Goal: Obtain resource: Download file/media

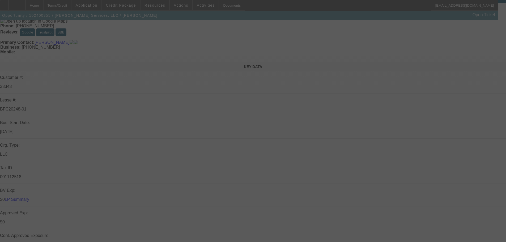
scroll to position [53, 0]
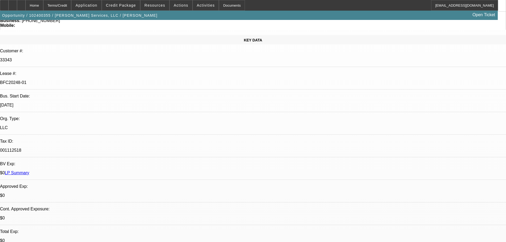
select select "0"
select select "2"
select select "0.1"
select select "4"
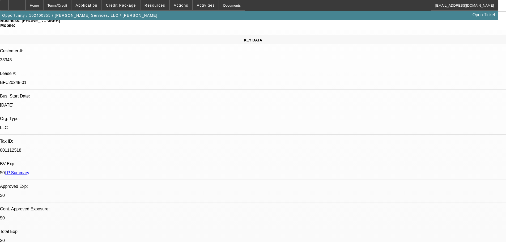
select select "0"
select select "2"
select select "0.1"
select select "4"
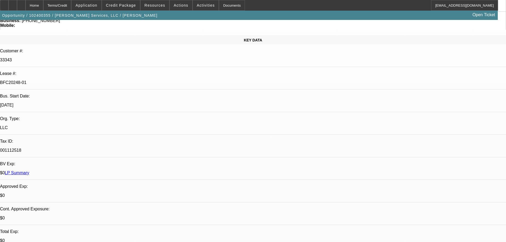
select select "0"
select select "2"
select select "0.1"
select select "4"
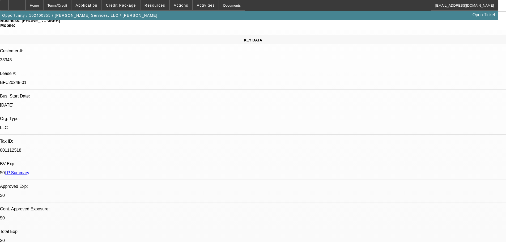
select select "0"
select select "2"
select select "0.1"
select select "4"
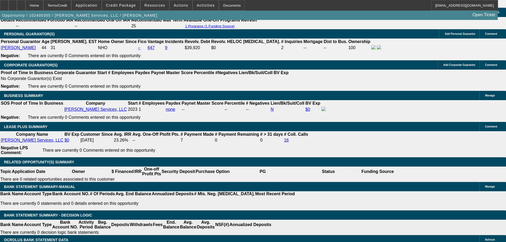
scroll to position [849, 0]
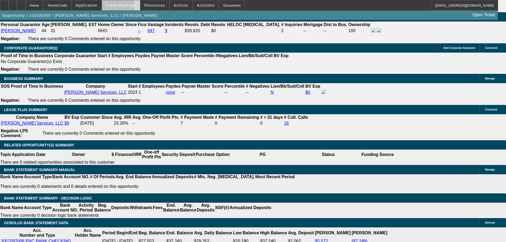
click at [120, 8] on span at bounding box center [121, 5] width 38 height 13
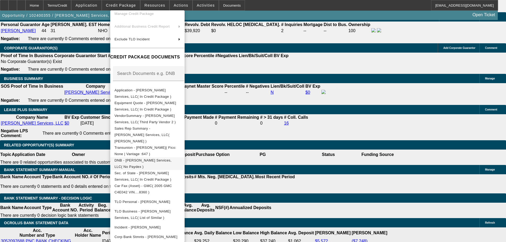
scroll to position [31, 0]
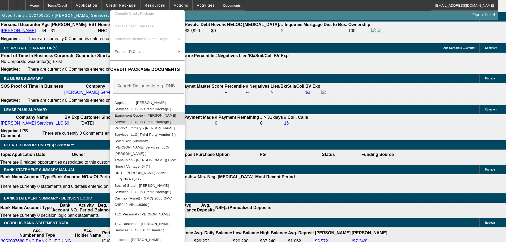
click at [134, 117] on span "Equipment Quote - [PERSON_NAME] Services, LLC( In Credit Package )" at bounding box center [145, 118] width 62 height 10
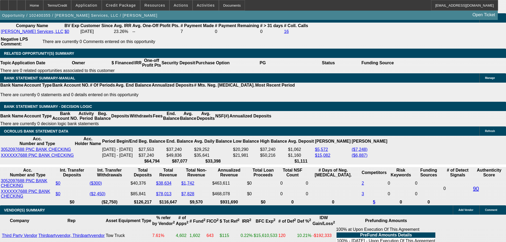
scroll to position [941, 0]
